Goal: Information Seeking & Learning: Learn about a topic

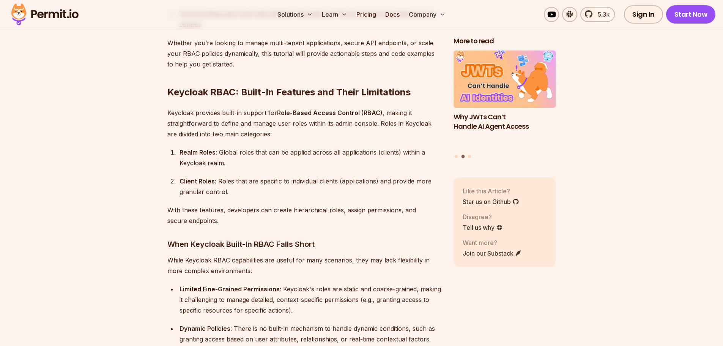
scroll to position [722, 0]
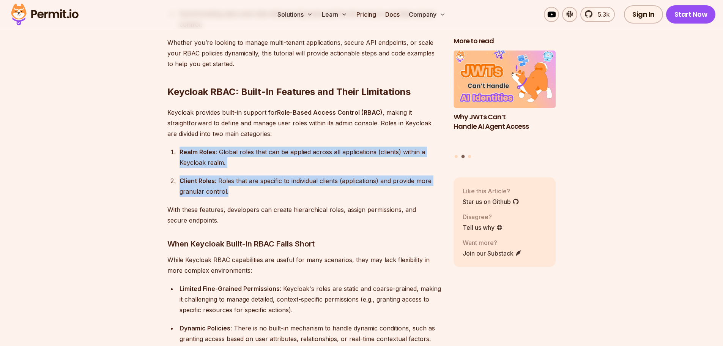
drag, startPoint x: 178, startPoint y: 141, endPoint x: 227, endPoint y: 178, distance: 61.5
click at [227, 178] on ol "Realm Roles : Global roles that can be applied across all applications (clients…" at bounding box center [304, 172] width 274 height 50
click at [227, 178] on div "Client Roles : Roles that are specific to individual clients (applications) and…" at bounding box center [311, 185] width 262 height 21
drag, startPoint x: 237, startPoint y: 180, endPoint x: 175, endPoint y: 136, distance: 76.0
click at [175, 147] on ol "Realm Roles : Global roles that can be applied across all applications (clients…" at bounding box center [304, 172] width 274 height 50
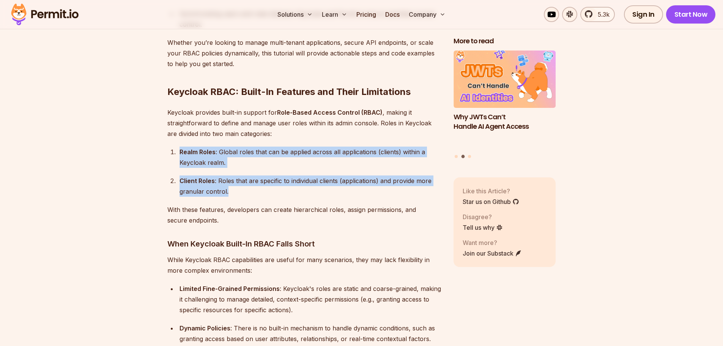
click at [228, 159] on ol "Realm Roles : Global roles that can be applied across all applications (clients…" at bounding box center [304, 172] width 274 height 50
drag, startPoint x: 254, startPoint y: 181, endPoint x: 165, endPoint y: 138, distance: 98.2
click at [214, 152] on div "Realm Roles : Global roles that can be applied across all applications (clients…" at bounding box center [311, 157] width 262 height 21
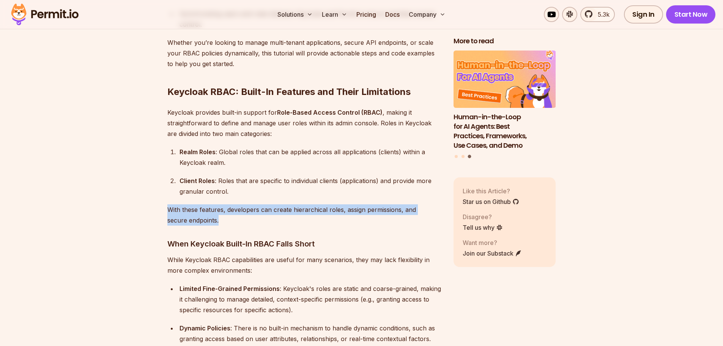
drag, startPoint x: 165, startPoint y: 199, endPoint x: 237, endPoint y: 212, distance: 73.1
click at [237, 212] on p "With these features, developers can create hierarchical roles, assign permissio…" at bounding box center [304, 214] width 274 height 21
drag, startPoint x: 237, startPoint y: 208, endPoint x: 179, endPoint y: 198, distance: 58.7
click at [179, 204] on p "With these features, developers can create hierarchical roles, assign permissio…" at bounding box center [304, 214] width 274 height 21
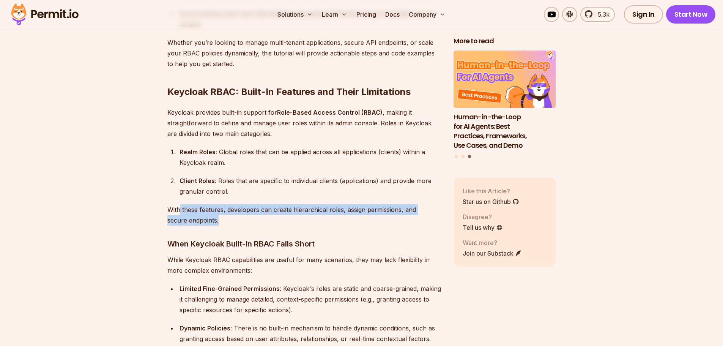
click at [273, 211] on p "With these features, developers can create hierarchical roles, assign permissio…" at bounding box center [304, 214] width 274 height 21
drag, startPoint x: 221, startPoint y: 208, endPoint x: 245, endPoint y: 212, distance: 23.8
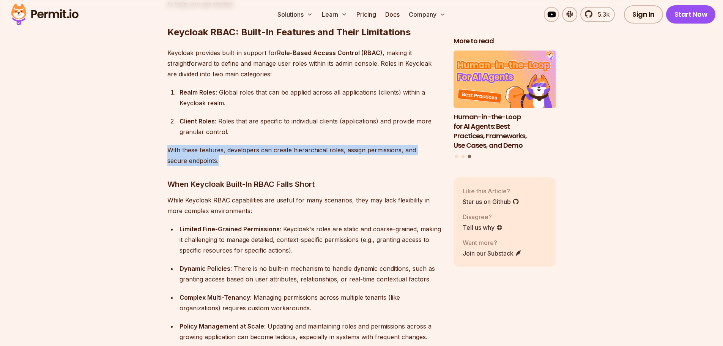
scroll to position [797, 0]
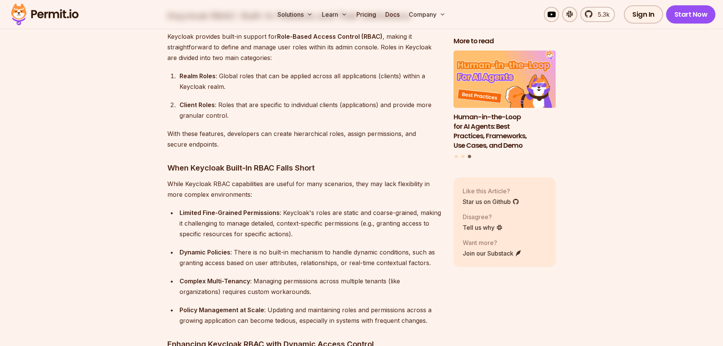
click at [239, 162] on h3 "When Keycloak Built-In RBAC Falls Short" at bounding box center [304, 168] width 274 height 12
click at [275, 162] on h3 "When Keycloak Built-In RBAC Falls Short" at bounding box center [304, 168] width 274 height 12
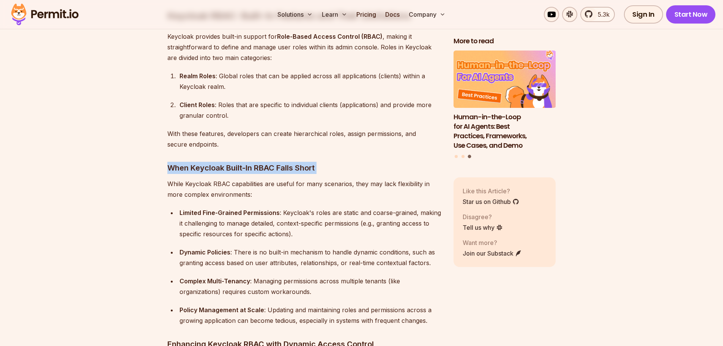
click at [275, 162] on h3 "When Keycloak Built-In RBAC Falls Short" at bounding box center [304, 168] width 274 height 12
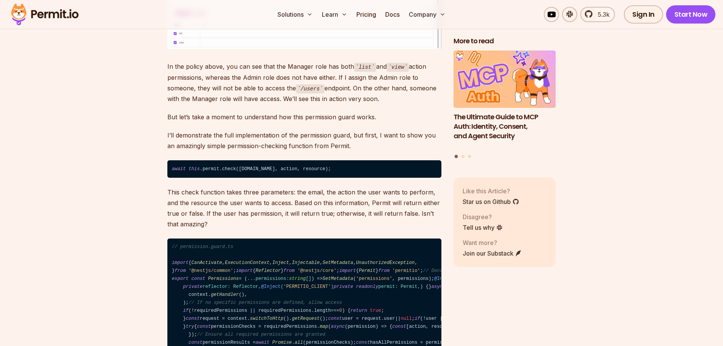
scroll to position [7823, 0]
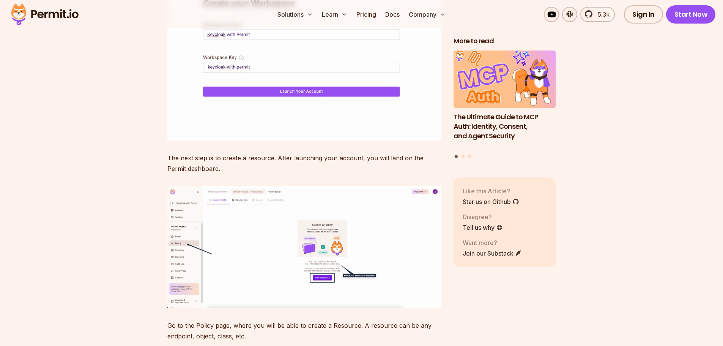
scroll to position [5734, 0]
